Goal: Check status: Check status

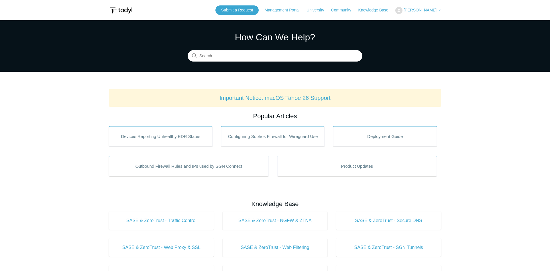
click at [419, 11] on span "[PERSON_NAME]" at bounding box center [419, 10] width 33 height 5
click at [426, 22] on link "My Support Requests" at bounding box center [423, 22] width 56 height 10
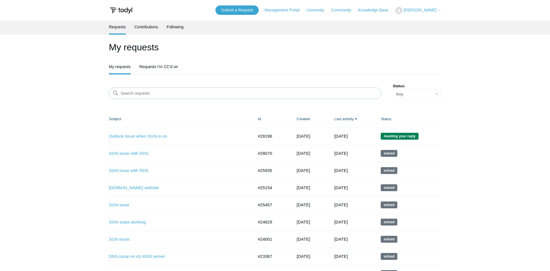
click at [132, 146] on td "SGN issue with RDS #28070 14 days ago Solved" at bounding box center [180, 153] width 143 height 17
click at [143, 138] on link "Outlook issue when SGN is on" at bounding box center [177, 136] width 136 height 7
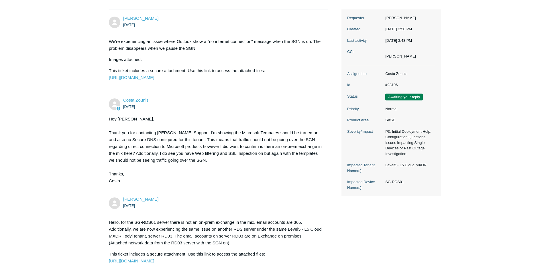
scroll to position [50, 0]
